Goal: Transaction & Acquisition: Download file/media

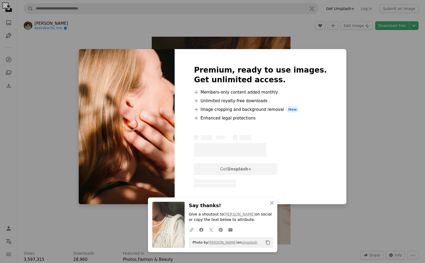
scroll to position [3471, 0]
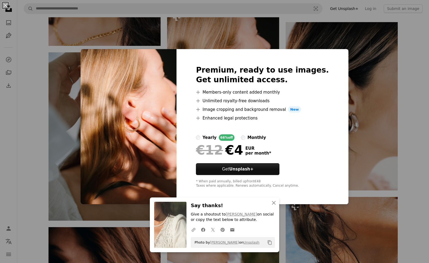
click at [392, 120] on div "An X shape Premium, ready to use images. Get unlimited access. A plus sign Memb…" at bounding box center [214, 131] width 429 height 263
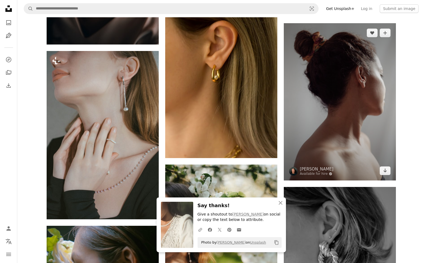
scroll to position [3820, 0]
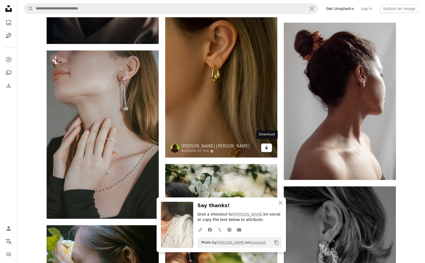
click at [266, 144] on icon "Arrow pointing down" at bounding box center [266, 147] width 4 height 6
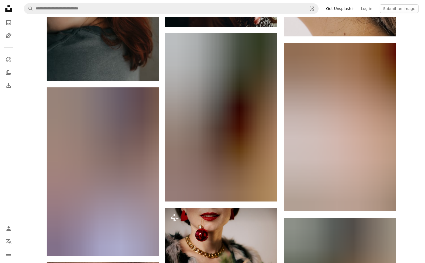
scroll to position [5764, 0]
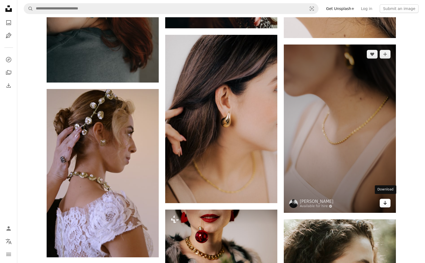
click at [382, 201] on link "Arrow pointing down" at bounding box center [385, 203] width 11 height 9
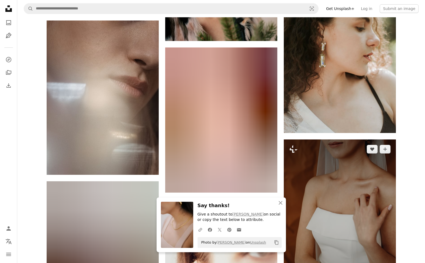
scroll to position [6010, 0]
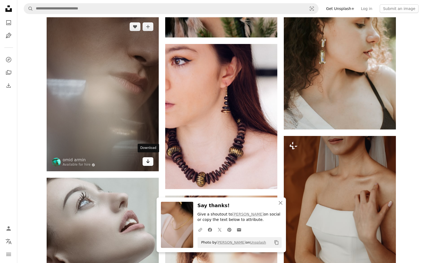
click at [144, 159] on link "Arrow pointing down" at bounding box center [148, 161] width 11 height 9
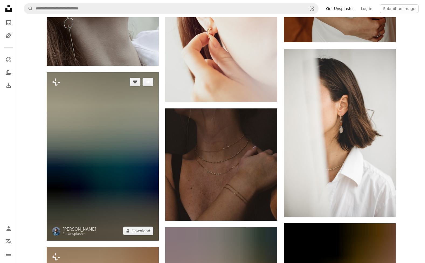
scroll to position [6292, 0]
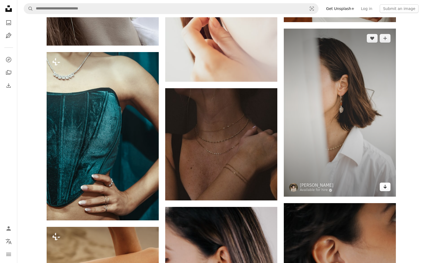
click at [386, 183] on icon "Arrow pointing down" at bounding box center [385, 186] width 4 height 6
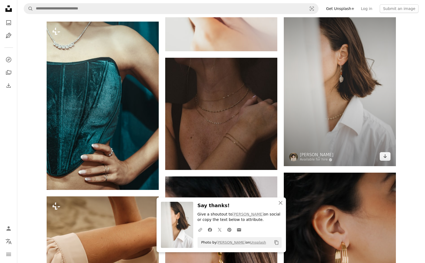
scroll to position [6335, 0]
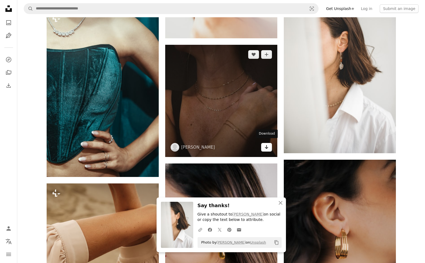
click at [267, 146] on icon "Arrow pointing down" at bounding box center [266, 147] width 4 height 6
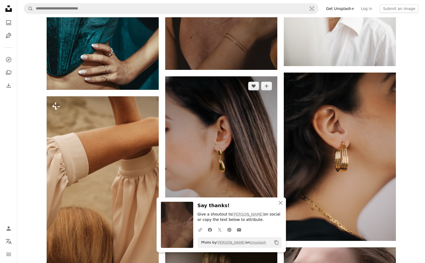
scroll to position [6484, 0]
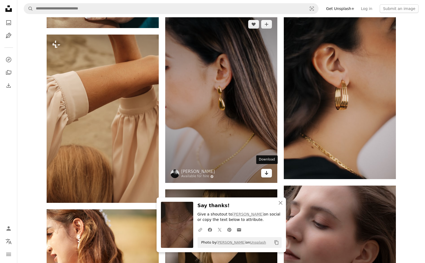
click at [267, 169] on icon "Arrow pointing down" at bounding box center [266, 172] width 4 height 6
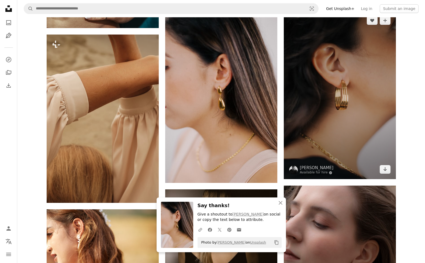
drag, startPoint x: 382, startPoint y: 166, endPoint x: 377, endPoint y: 164, distance: 5.2
click at [382, 166] on link "Arrow pointing down" at bounding box center [385, 169] width 11 height 9
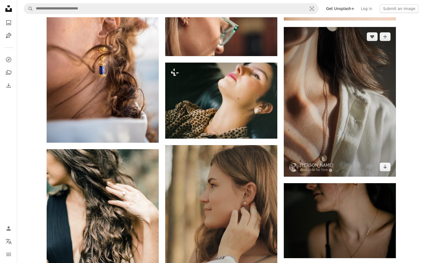
scroll to position [7979, 0]
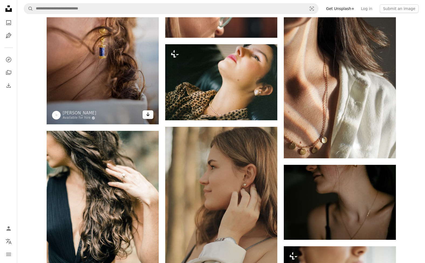
click at [149, 113] on icon "Arrow pointing down" at bounding box center [148, 114] width 4 height 6
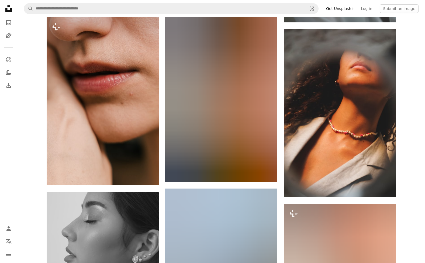
scroll to position [17261, 0]
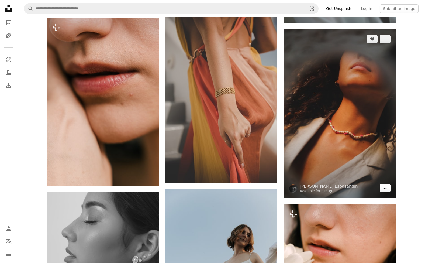
click at [383, 187] on icon "Arrow pointing down" at bounding box center [385, 187] width 4 height 6
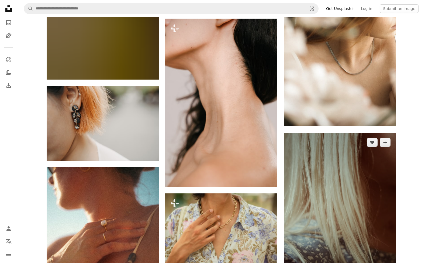
scroll to position [20560, 0]
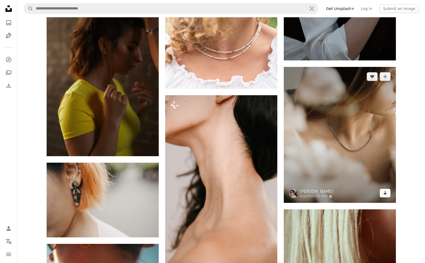
click at [387, 192] on link "Arrow pointing down" at bounding box center [385, 193] width 11 height 9
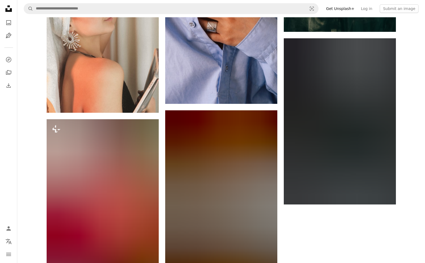
scroll to position [27701, 0]
